Goal: Communication & Community: Answer question/provide support

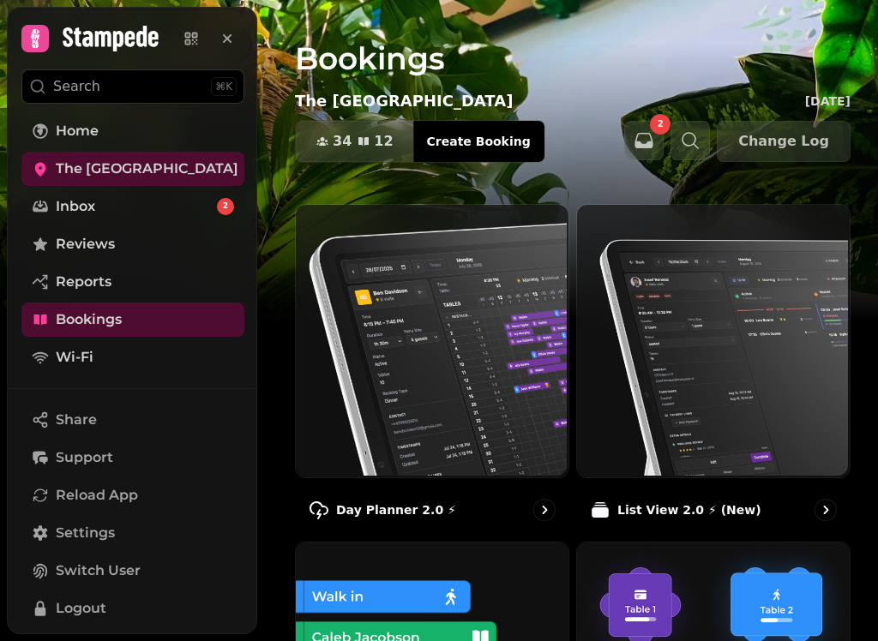
click at [376, 357] on img at bounding box center [430, 339] width 273 height 273
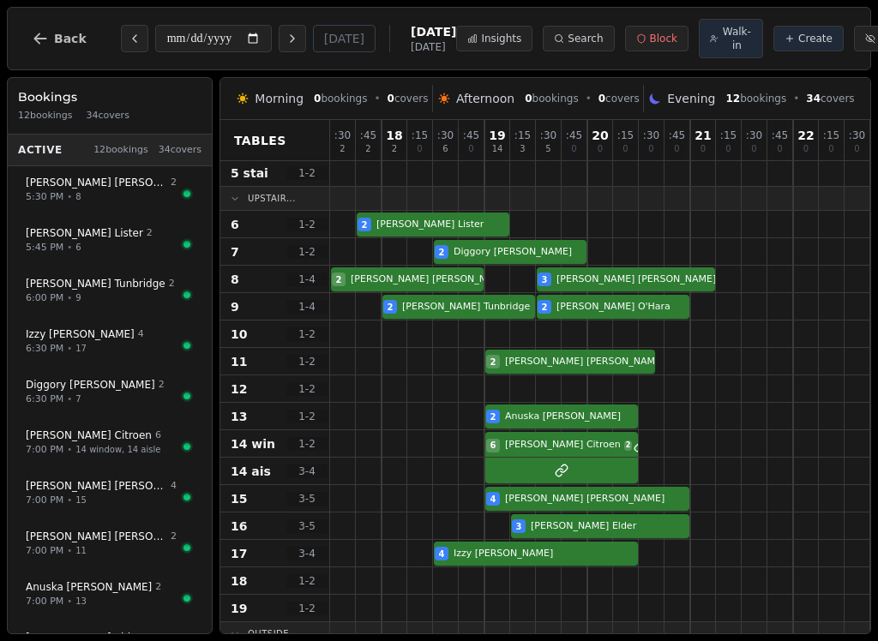
scroll to position [159, 0]
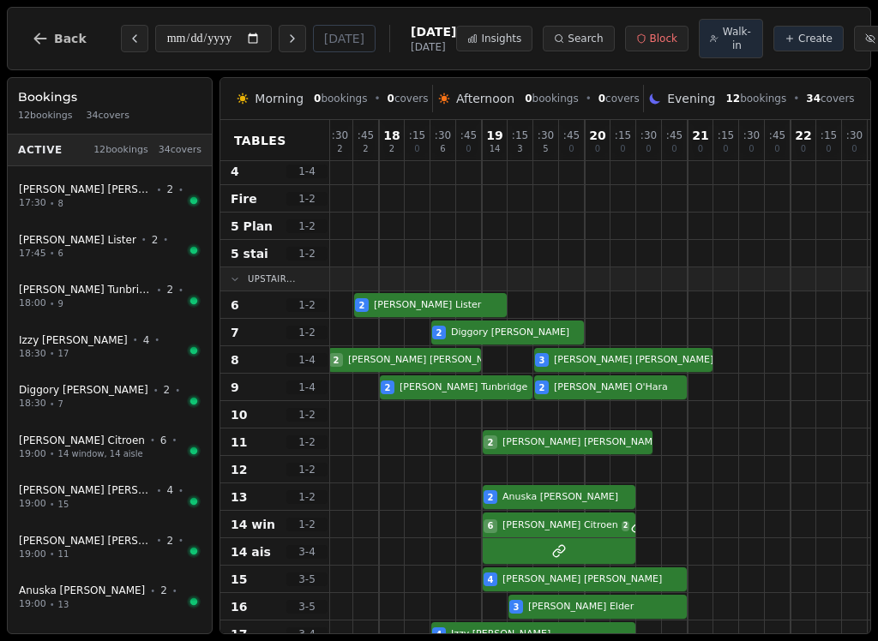
scroll to position [83, 3]
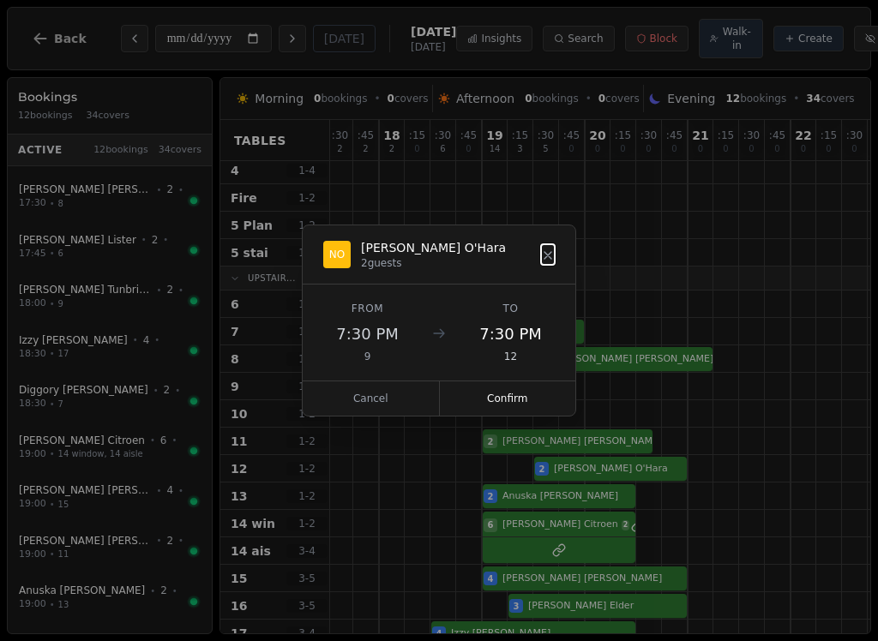
click at [557, 396] on button "Confirm" at bounding box center [508, 398] width 136 height 34
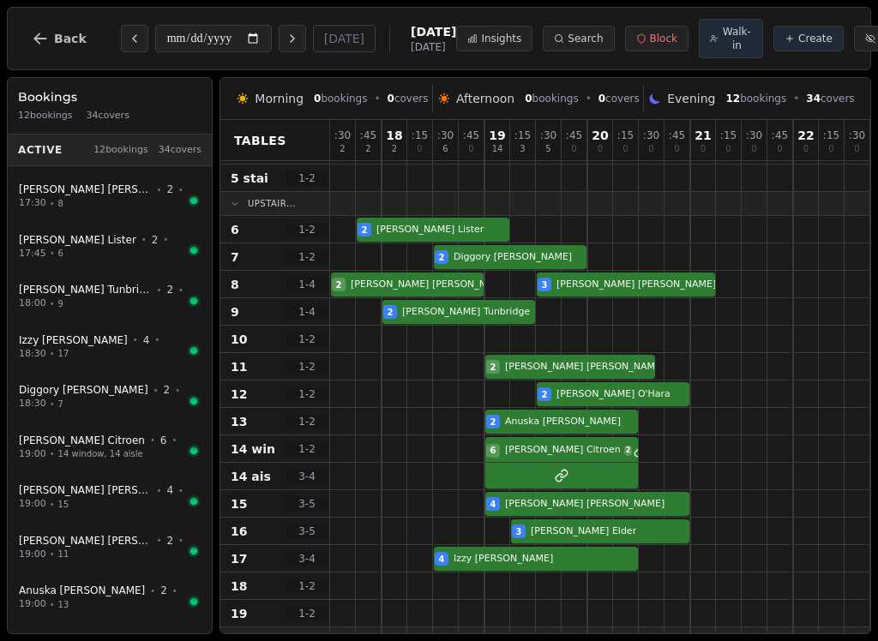
scroll to position [158, 0]
click at [45, 45] on icon "button" at bounding box center [40, 38] width 17 height 17
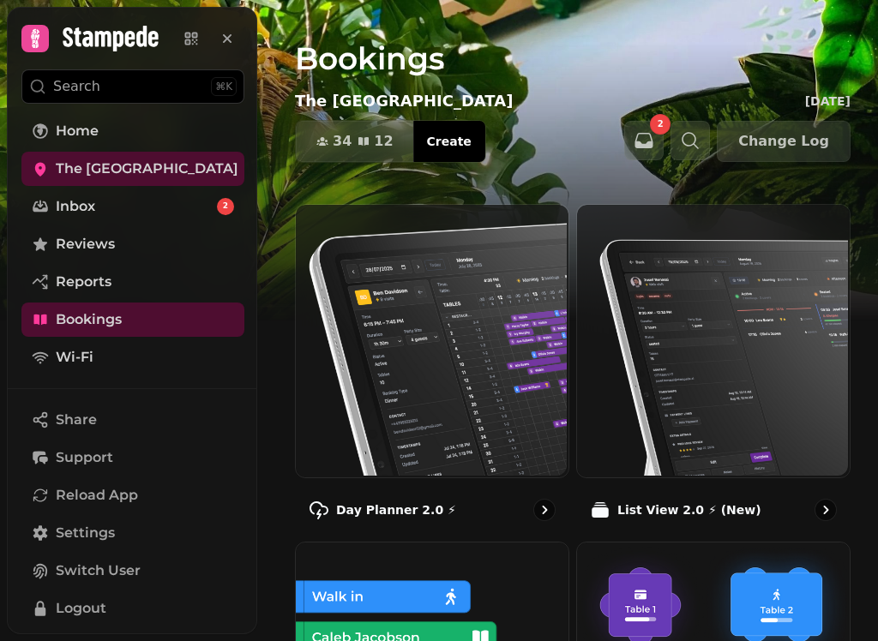
click at [219, 193] on link "Inbox 2" at bounding box center [132, 206] width 223 height 34
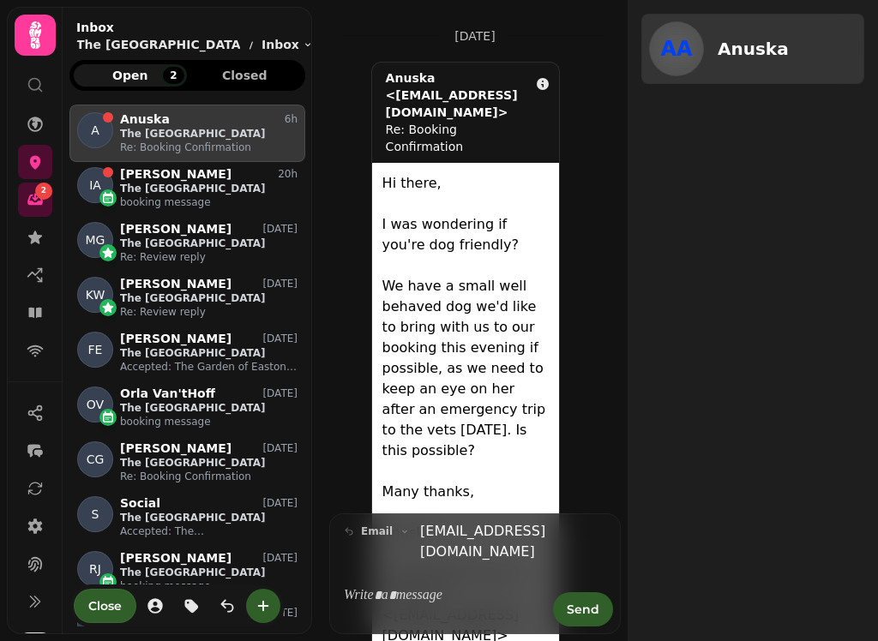
click at [459, 596] on p at bounding box center [442, 596] width 171 height 20
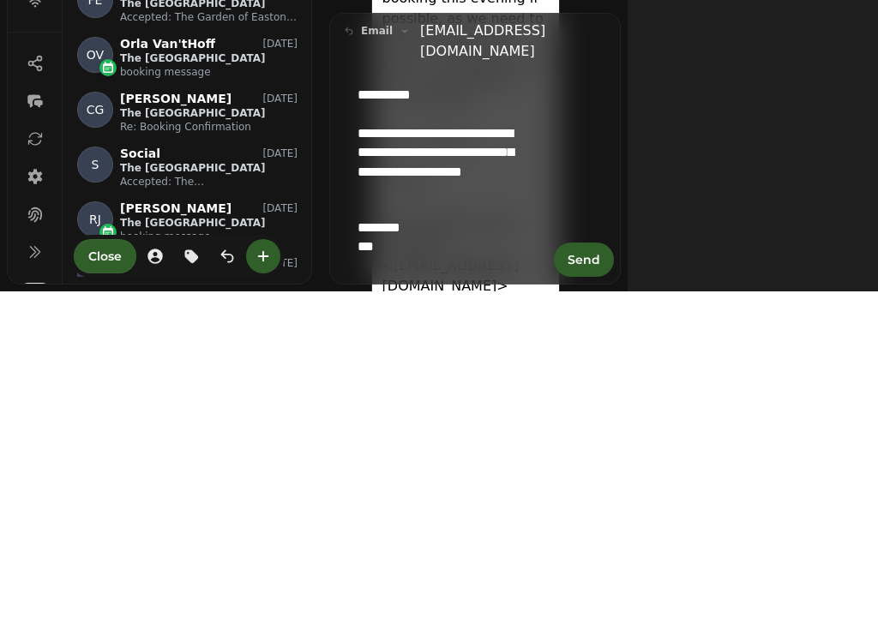
click at [591, 603] on span "Send" at bounding box center [583, 609] width 33 height 12
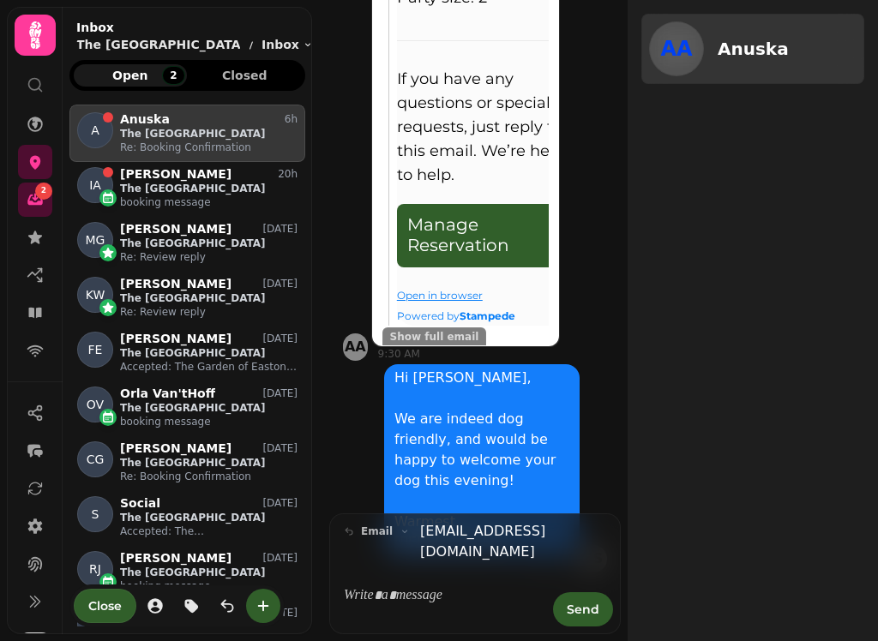
scroll to position [1176, 0]
click at [191, 199] on p "booking message" at bounding box center [208, 202] width 177 height 14
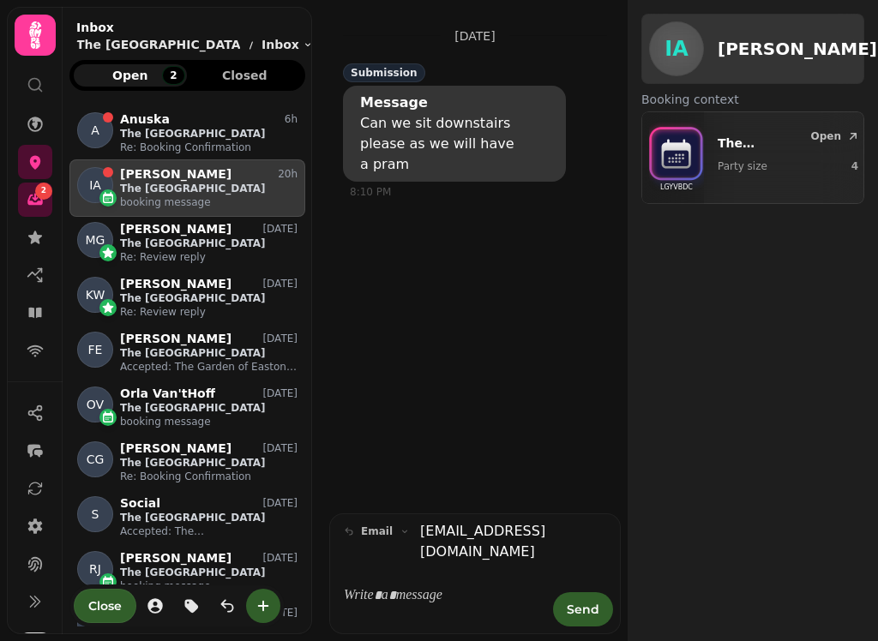
click at [30, 27] on icon at bounding box center [35, 35] width 34 height 34
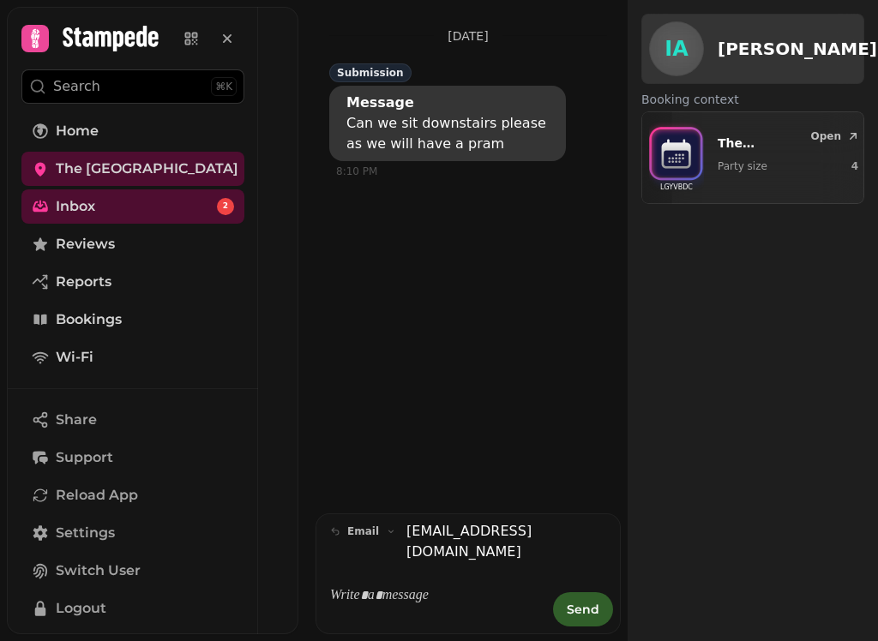
click at [201, 172] on span "The [GEOGRAPHIC_DATA]" at bounding box center [147, 169] width 183 height 21
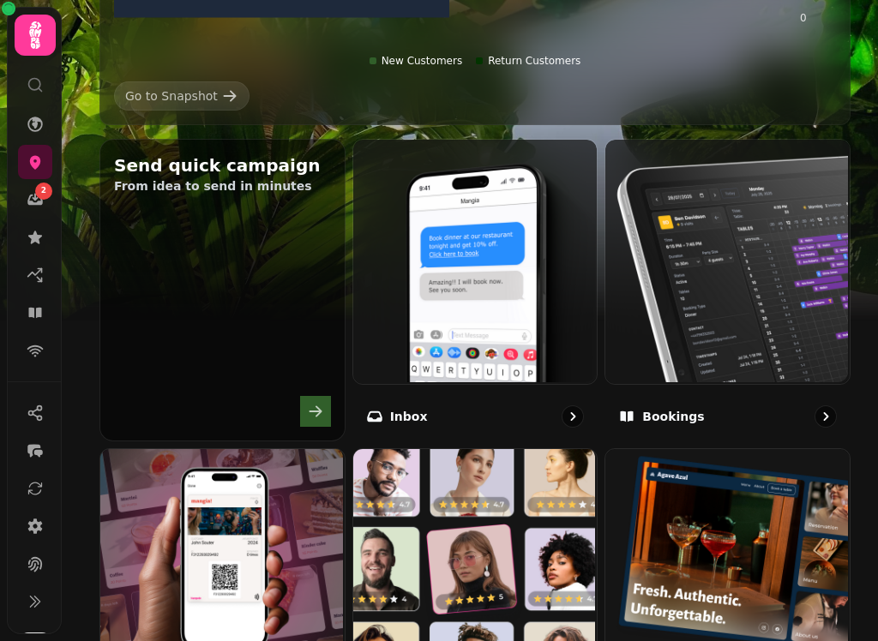
scroll to position [483, 0]
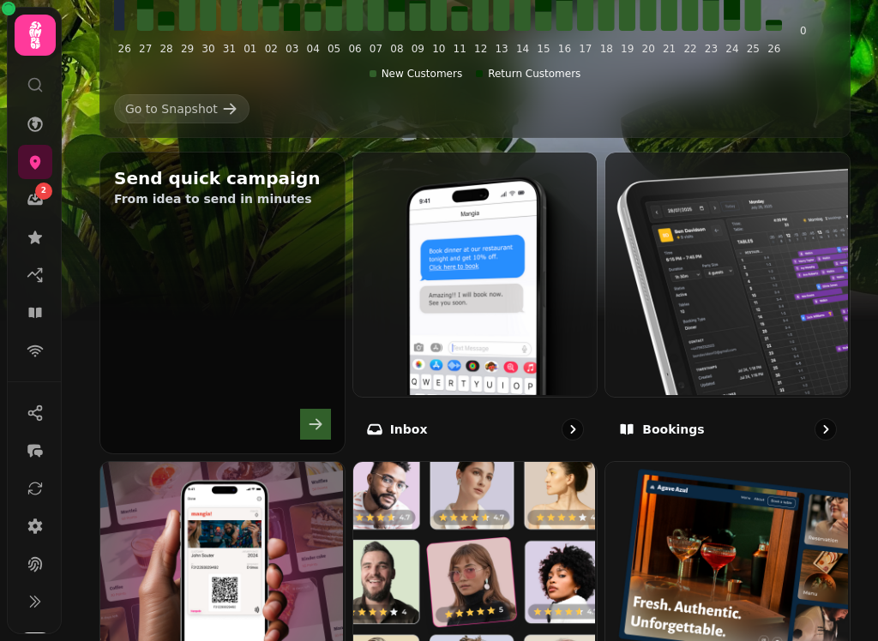
click at [826, 433] on div "Bookings" at bounding box center [727, 429] width 246 height 50
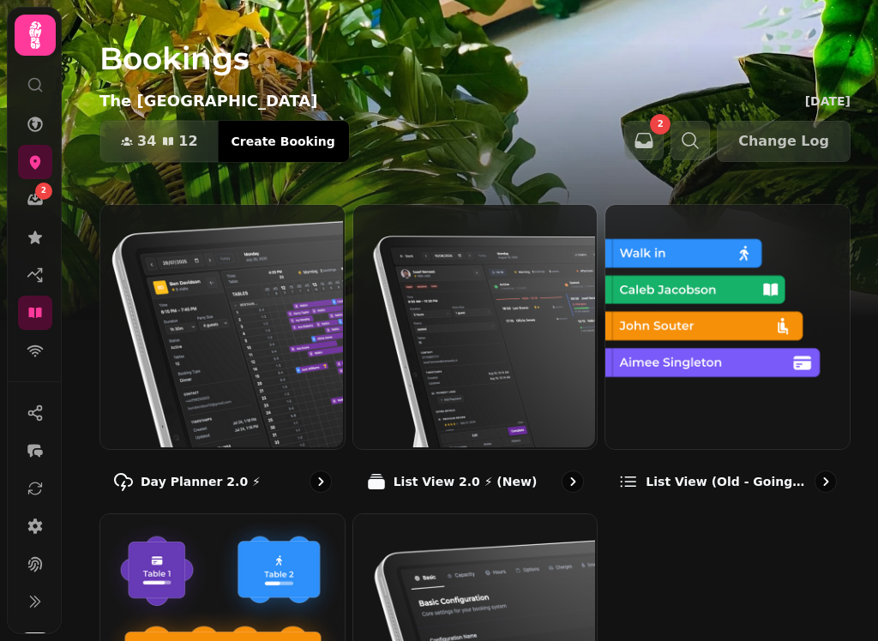
click at [330, 471] on div "Day Planner 2.0 ⚡" at bounding box center [222, 482] width 246 height 50
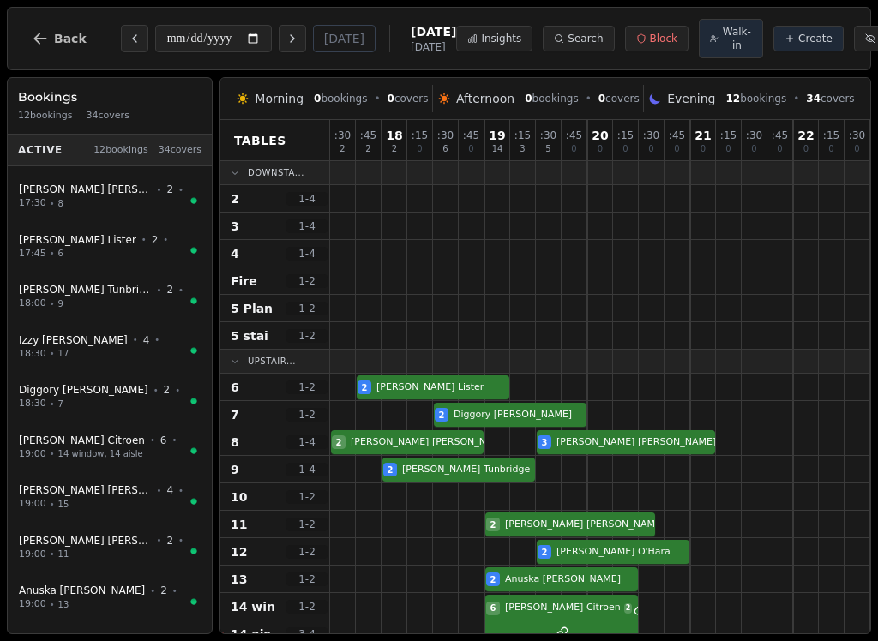
click at [38, 47] on icon "button" at bounding box center [40, 38] width 17 height 17
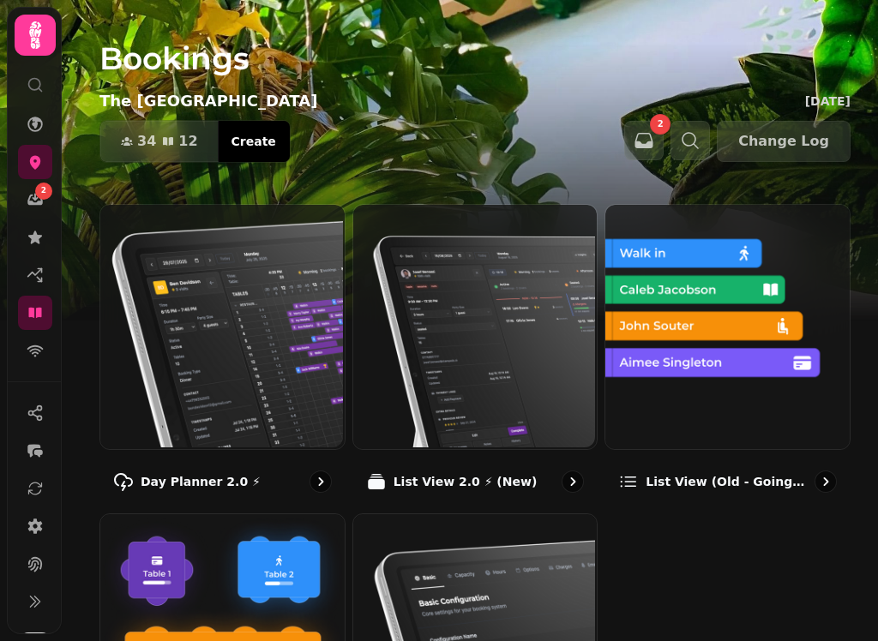
click at [39, 202] on icon at bounding box center [34, 200] width 15 height 11
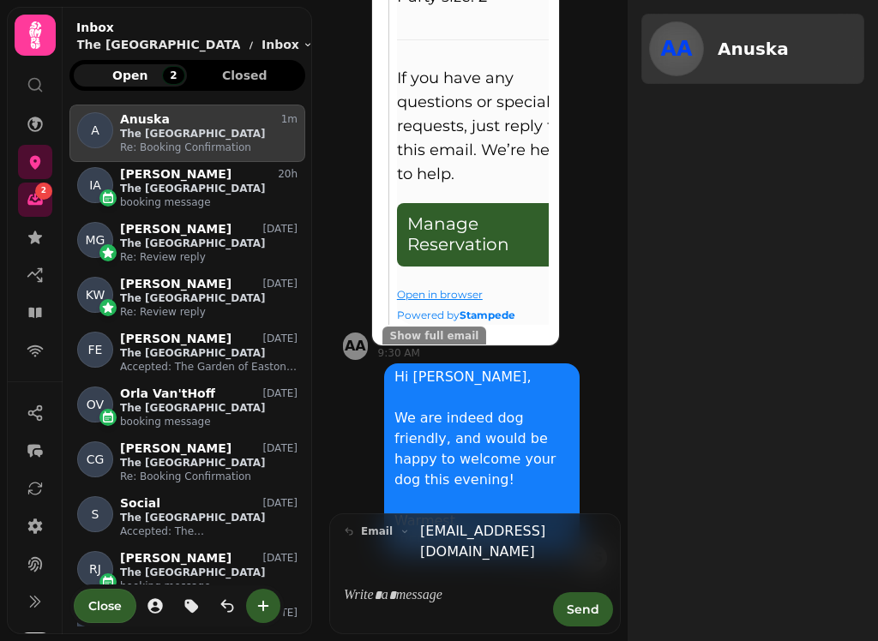
scroll to position [1176, 0]
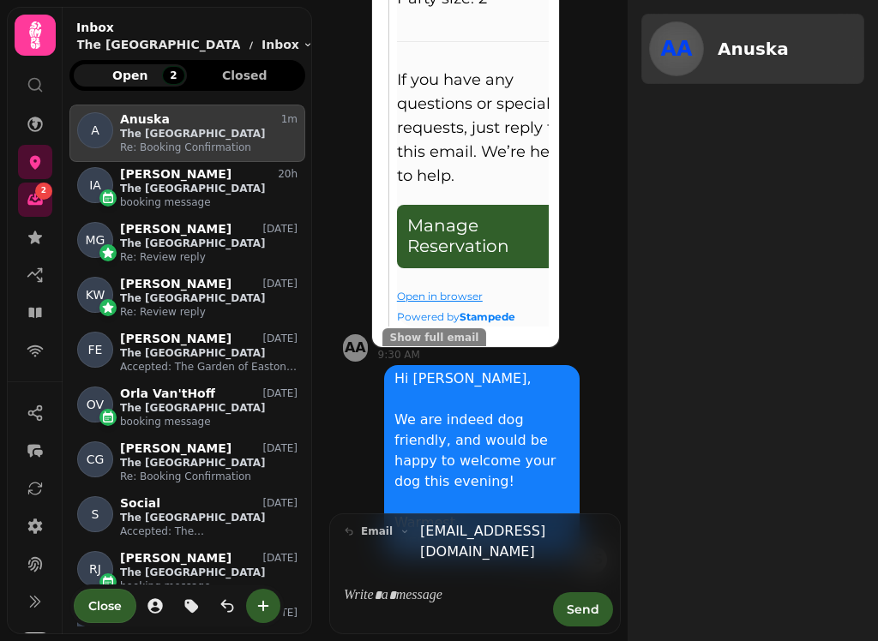
click at [250, 194] on p "The [GEOGRAPHIC_DATA]" at bounding box center [208, 189] width 177 height 14
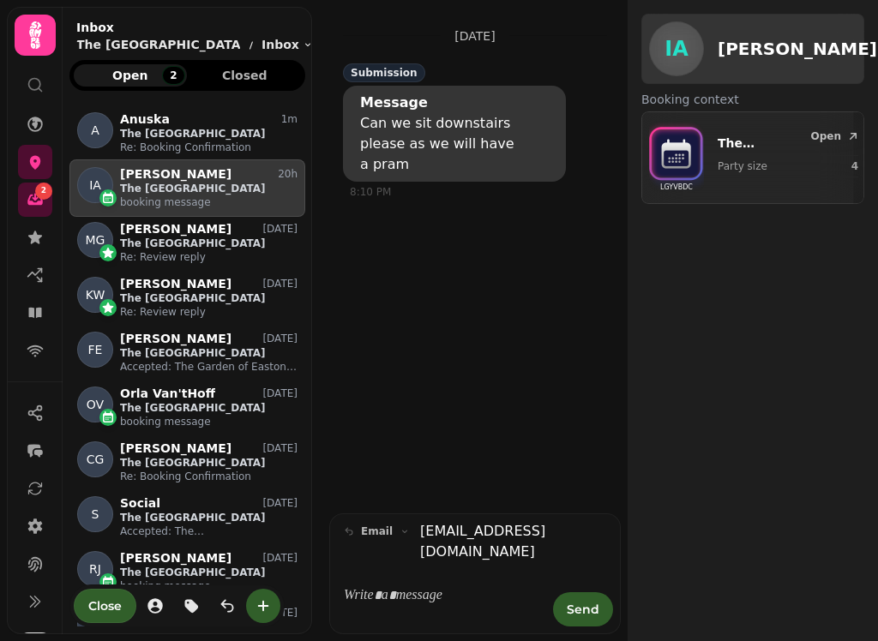
click at [40, 120] on icon at bounding box center [34, 124] width 15 height 15
